Goal: Information Seeking & Learning: Learn about a topic

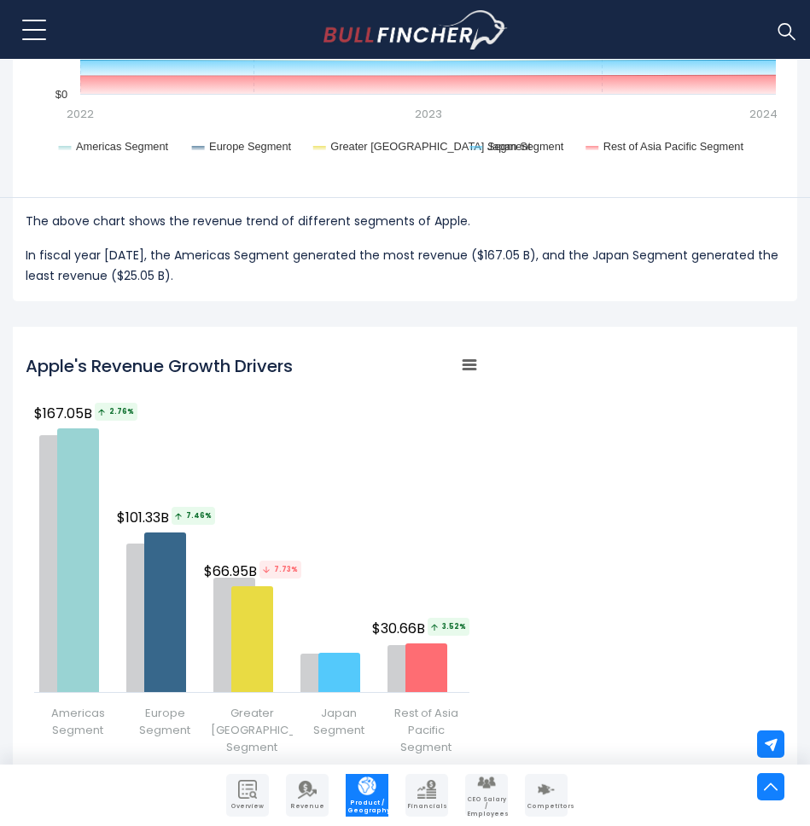
scroll to position [2138, 0]
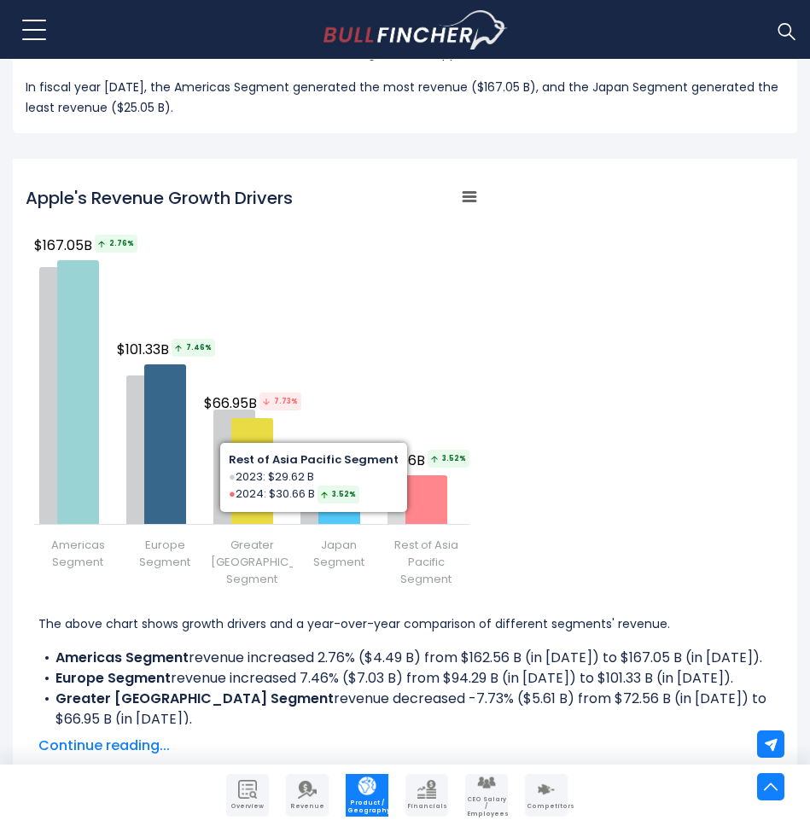
click at [433, 318] on rect "Apple's Revenue Growth Drivers" at bounding box center [252, 387] width 452 height 427
click at [417, 313] on rect "Apple's Revenue Growth Drivers" at bounding box center [252, 387] width 452 height 427
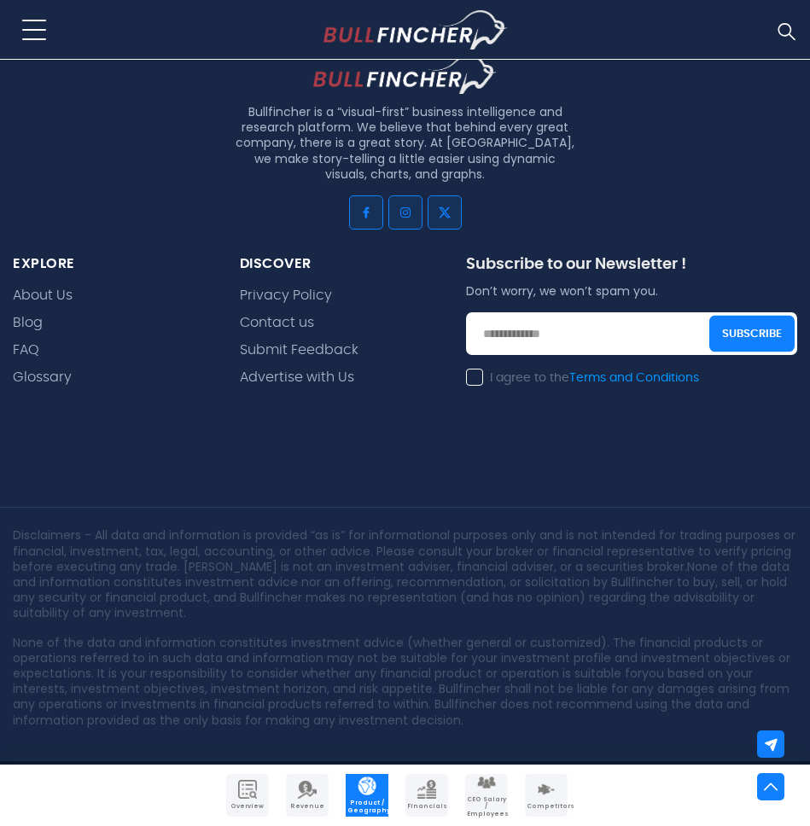
scroll to position [4833, 0]
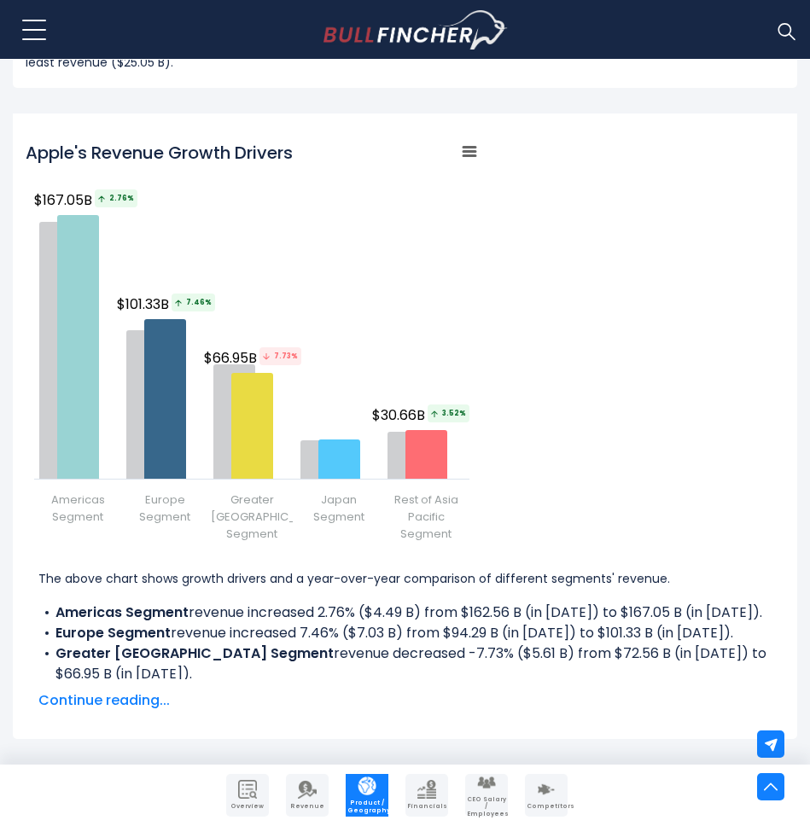
scroll to position [2171, 0]
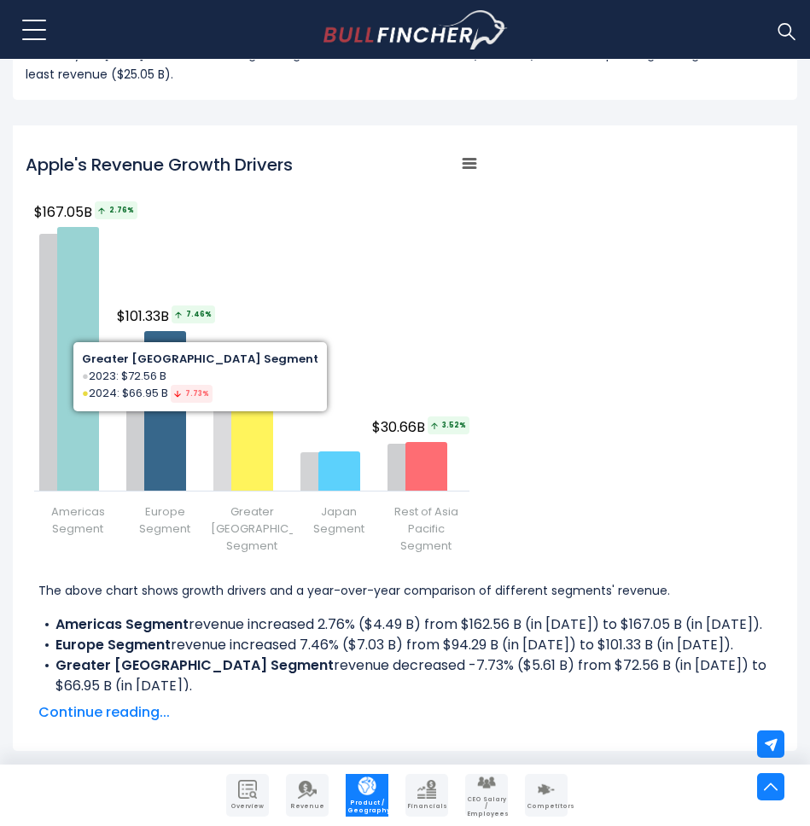
click at [214, 275] on rect "Apple's Revenue Growth Drivers" at bounding box center [252, 354] width 452 height 427
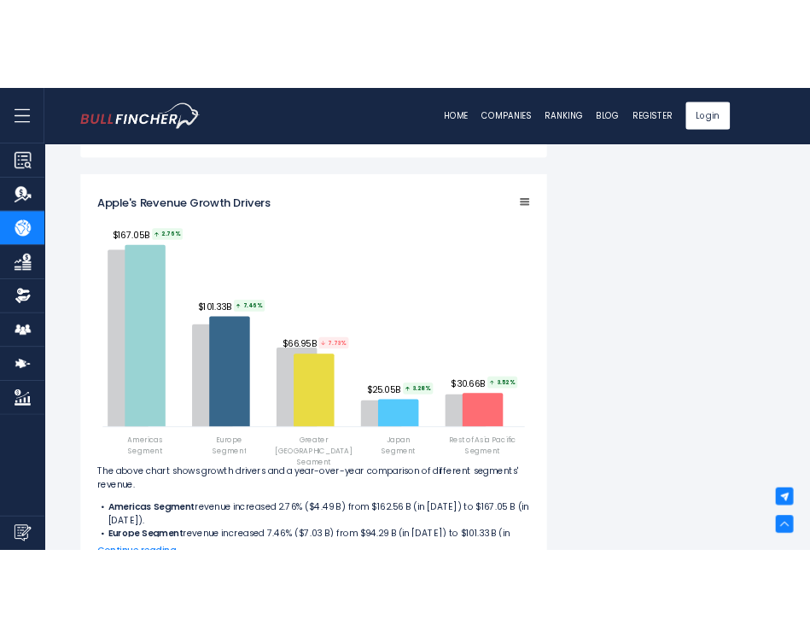
scroll to position [1999, 0]
